Goal: Transaction & Acquisition: Obtain resource

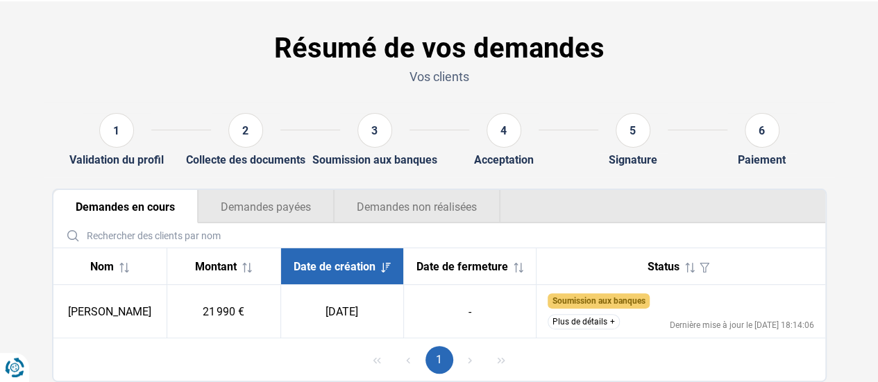
scroll to position [69, 0]
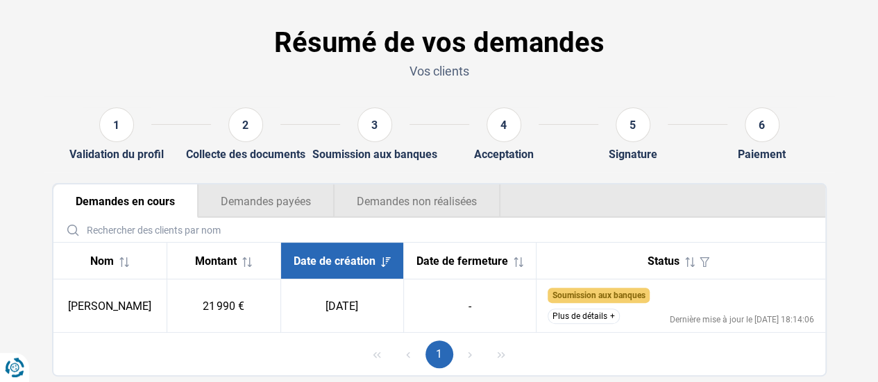
scroll to position [87, 0]
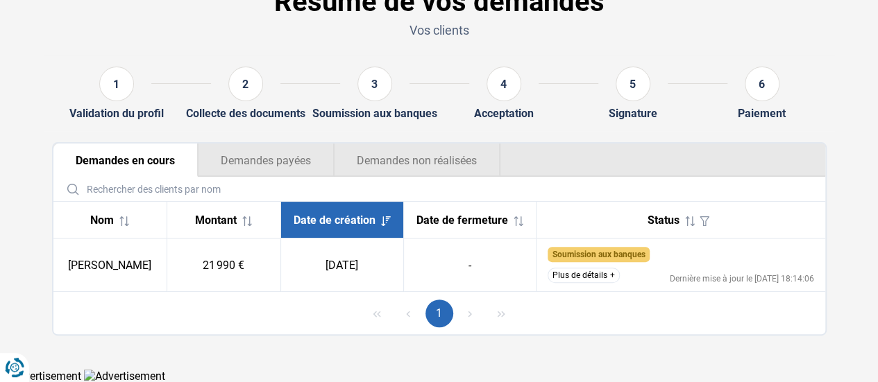
click at [595, 276] on button "Plus de détails" at bounding box center [584, 275] width 72 height 15
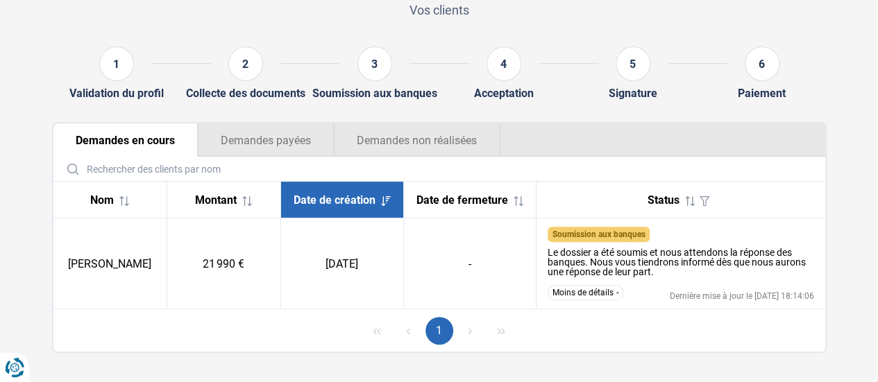
scroll to position [124, 0]
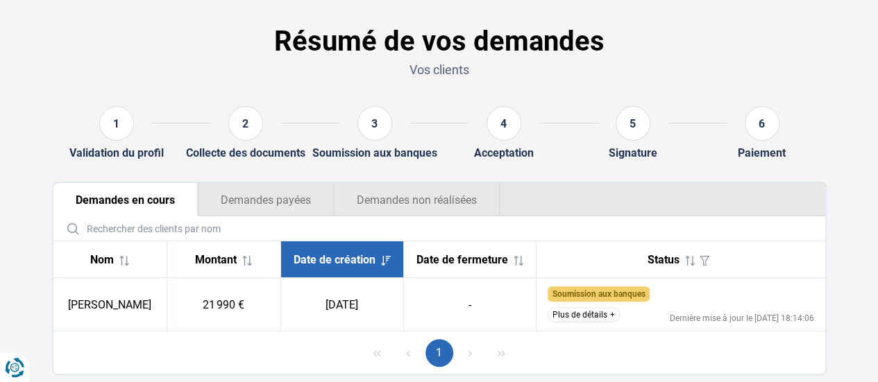
scroll to position [87, 0]
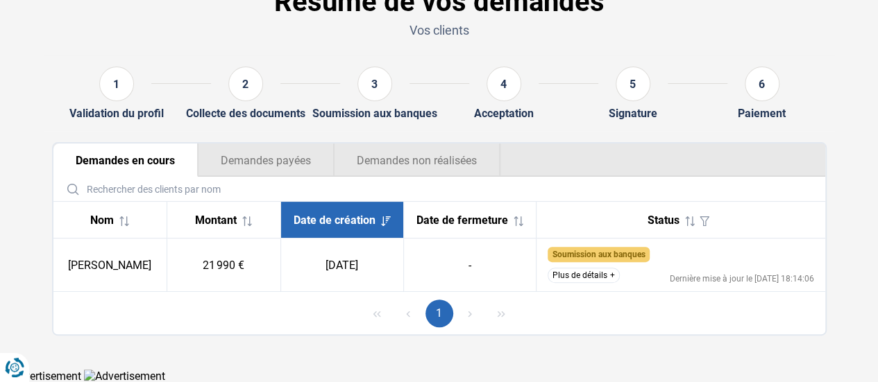
click at [455, 164] on button "Demandes non réalisées" at bounding box center [417, 160] width 167 height 33
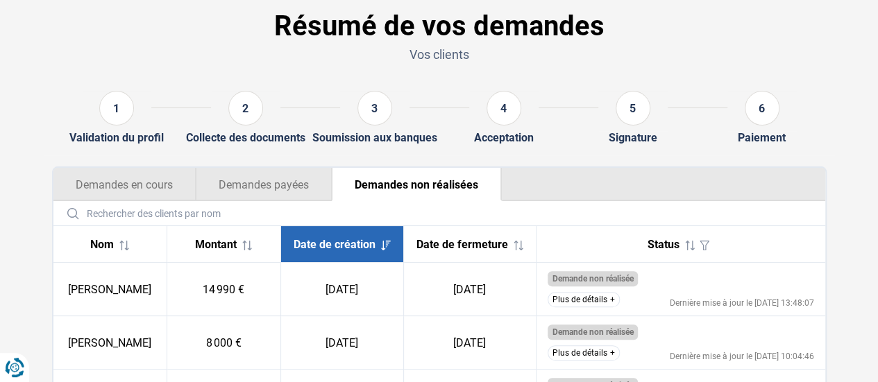
click at [133, 192] on button "Demandes en cours" at bounding box center [124, 184] width 142 height 33
